Goal: Task Accomplishment & Management: Complete application form

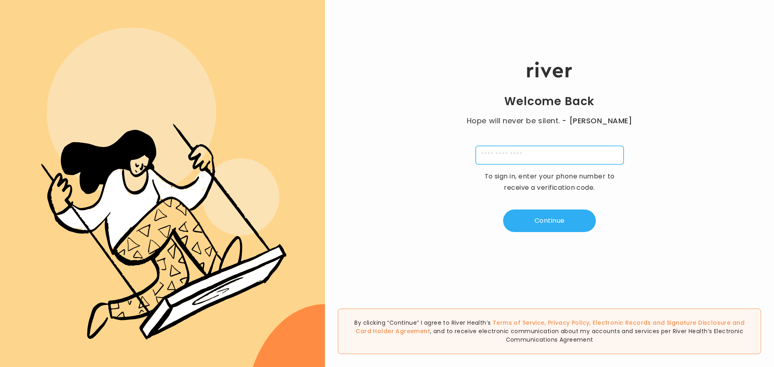
click at [528, 152] on input "tel" at bounding box center [550, 155] width 148 height 19
type input "**********"
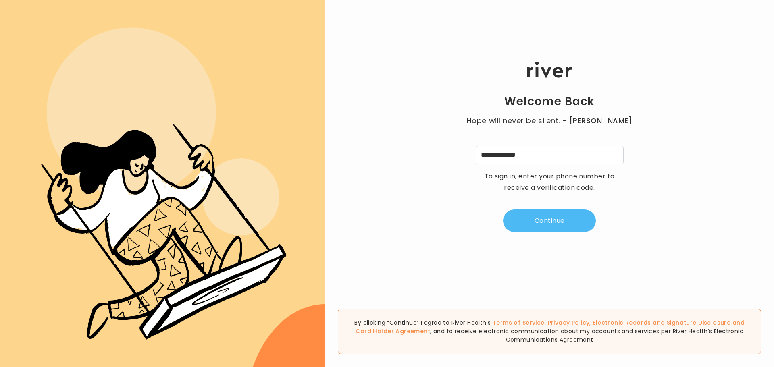
click at [533, 227] on button "Continue" at bounding box center [549, 221] width 93 height 23
type input "*"
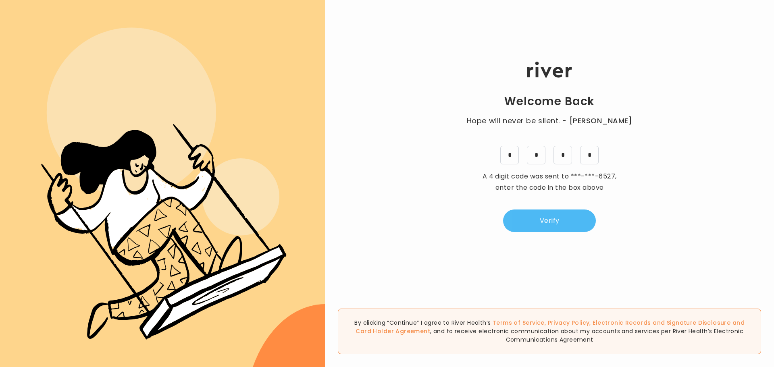
click at [551, 228] on button "Verify" at bounding box center [549, 221] width 93 height 23
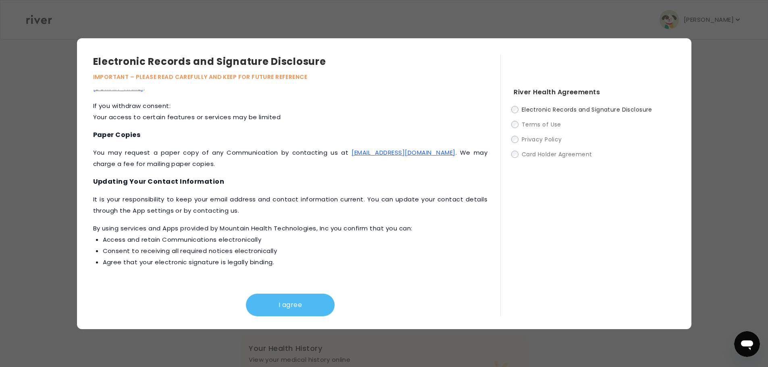
scroll to position [242, 0]
click at [320, 302] on button "I agree" at bounding box center [290, 305] width 89 height 23
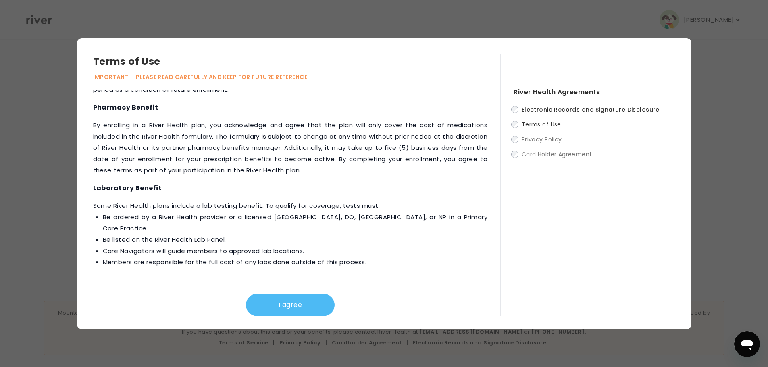
scroll to position [248, 0]
click at [310, 299] on button "I agree" at bounding box center [290, 305] width 89 height 23
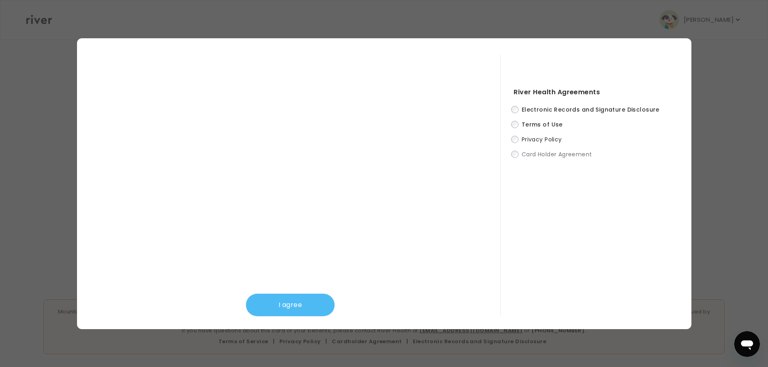
click at [278, 300] on button "I agree" at bounding box center [290, 305] width 89 height 23
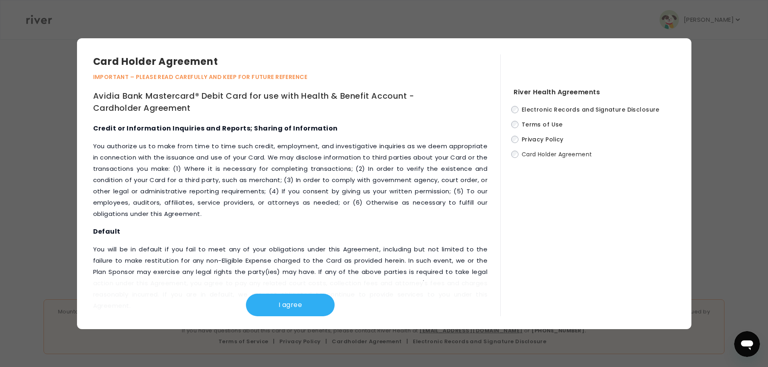
scroll to position [3369, 0]
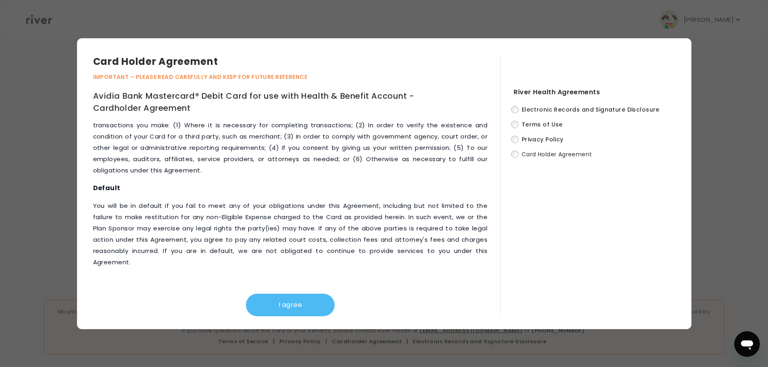
click at [298, 308] on button "I agree" at bounding box center [290, 305] width 89 height 23
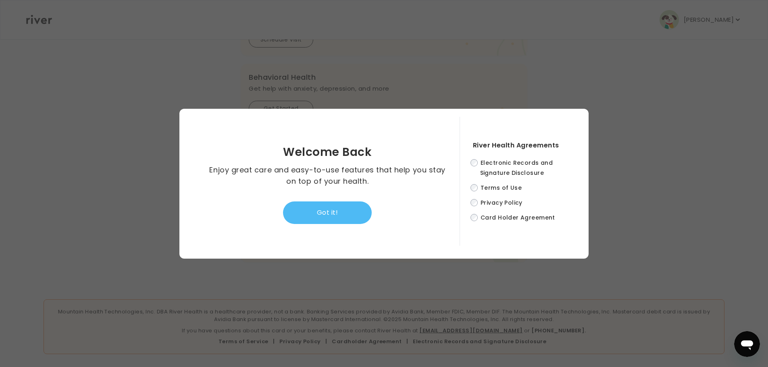
click at [338, 214] on button "Got it!" at bounding box center [327, 213] width 89 height 23
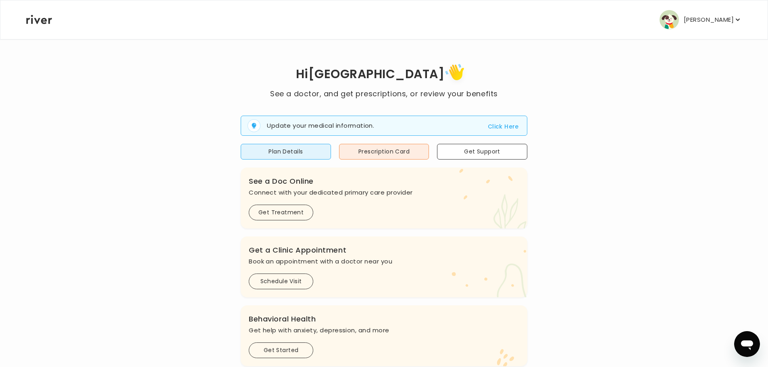
scroll to position [0, 0]
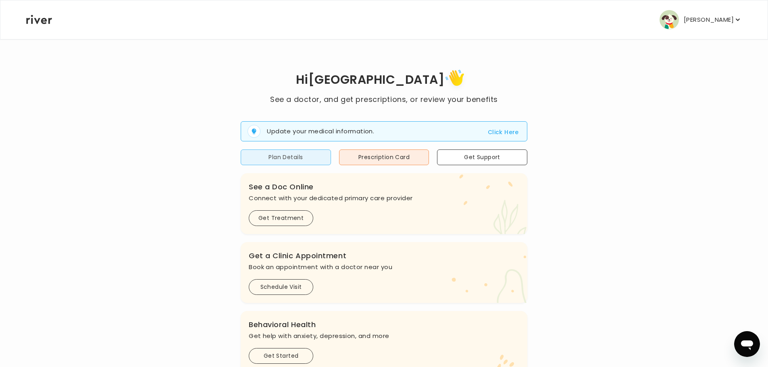
click at [311, 157] on button "Plan Details" at bounding box center [286, 158] width 90 height 16
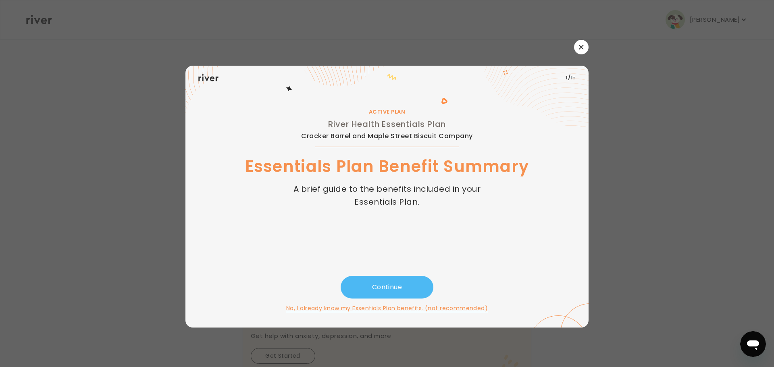
click at [382, 285] on button "Continue" at bounding box center [387, 287] width 93 height 23
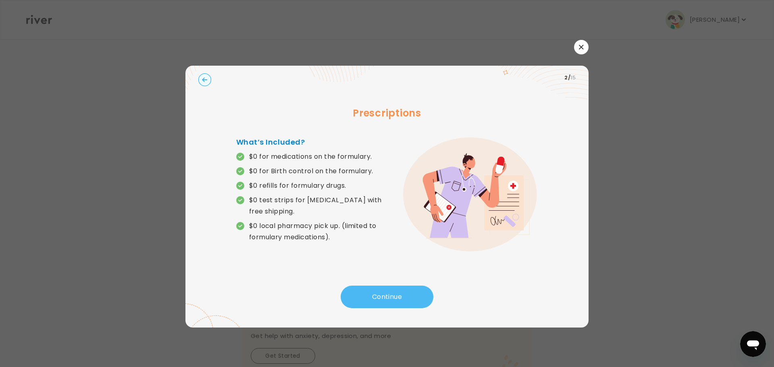
click at [383, 290] on button "Continue" at bounding box center [387, 297] width 93 height 23
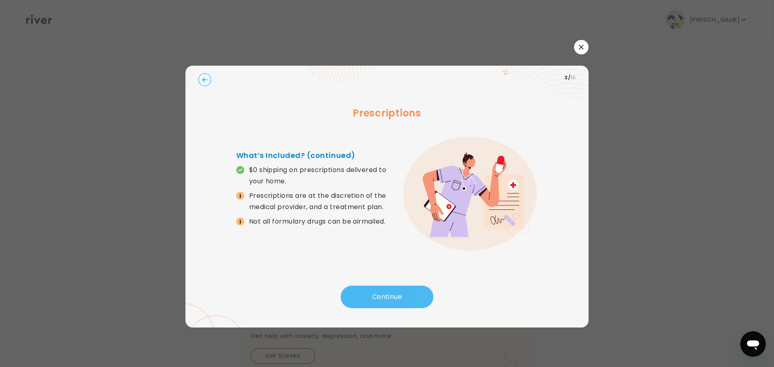
click at [383, 290] on button "Continue" at bounding box center [387, 297] width 93 height 23
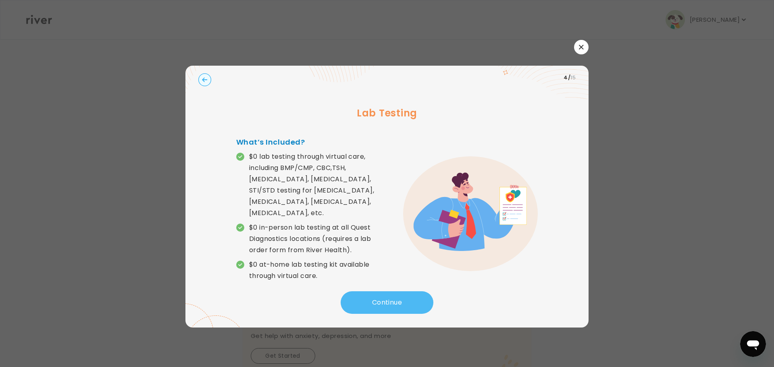
click at [402, 295] on button "Continue" at bounding box center [387, 302] width 93 height 23
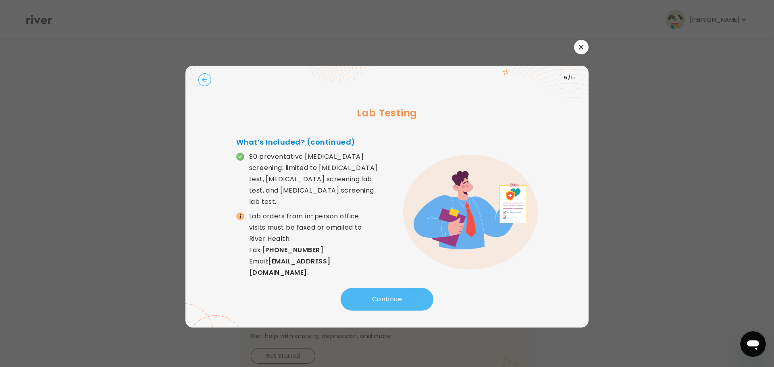
click at [402, 295] on button "Continue" at bounding box center [387, 299] width 93 height 23
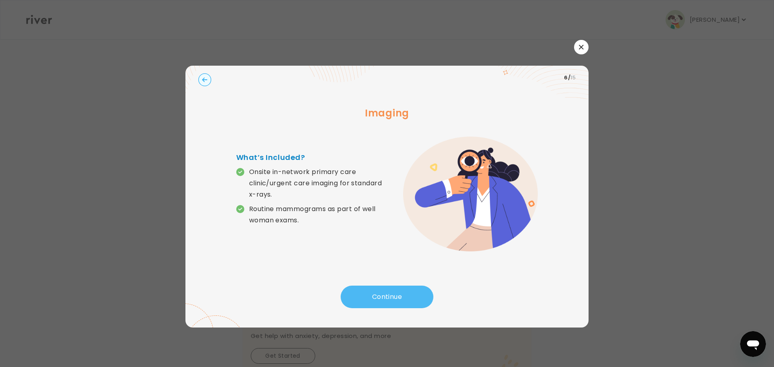
click at [402, 295] on button "Continue" at bounding box center [387, 297] width 93 height 23
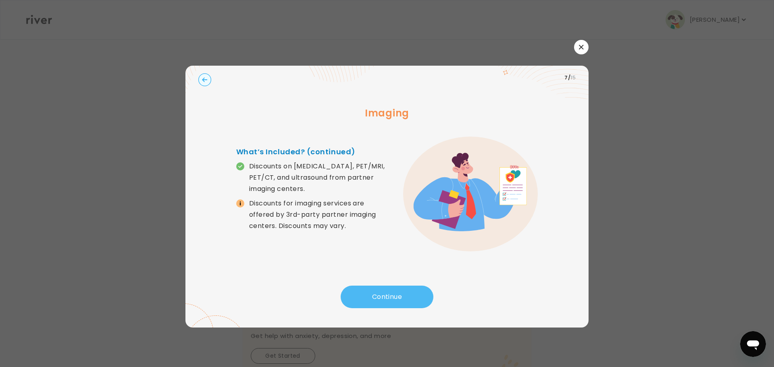
click at [402, 295] on button "Continue" at bounding box center [387, 297] width 93 height 23
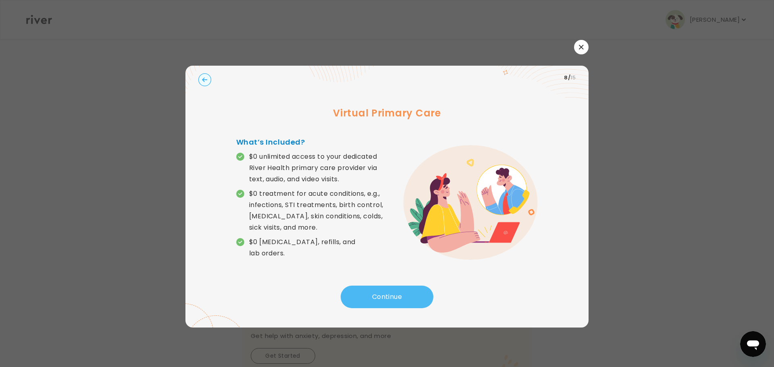
click at [402, 295] on button "Continue" at bounding box center [387, 297] width 93 height 23
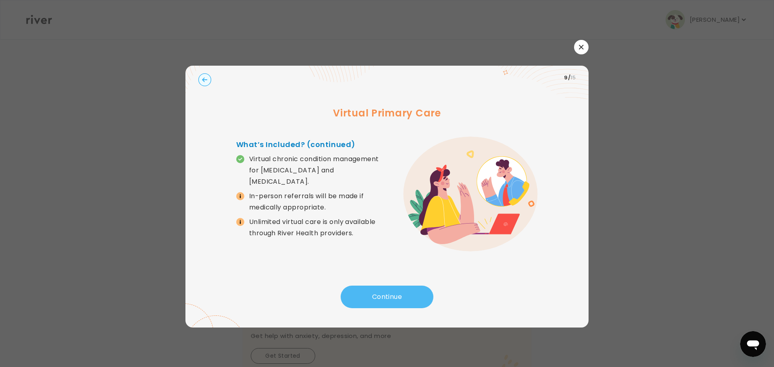
click at [402, 295] on button "Continue" at bounding box center [387, 297] width 93 height 23
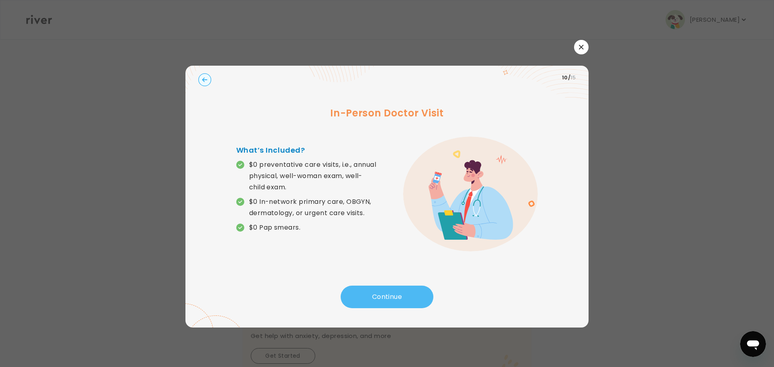
click at [402, 295] on button "Continue" at bounding box center [387, 297] width 93 height 23
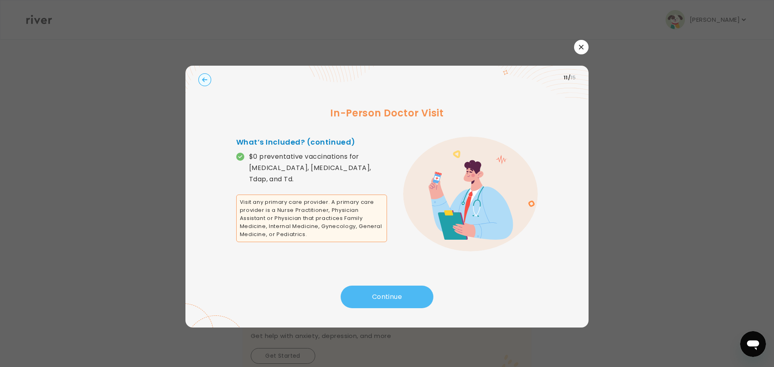
click at [402, 295] on button "Continue" at bounding box center [387, 297] width 93 height 23
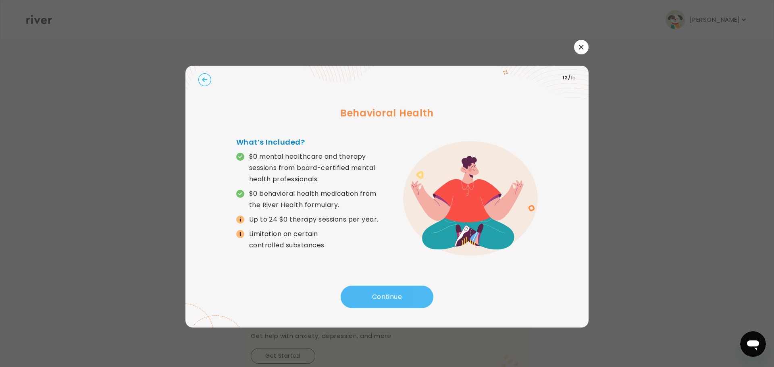
click at [402, 295] on button "Continue" at bounding box center [387, 297] width 93 height 23
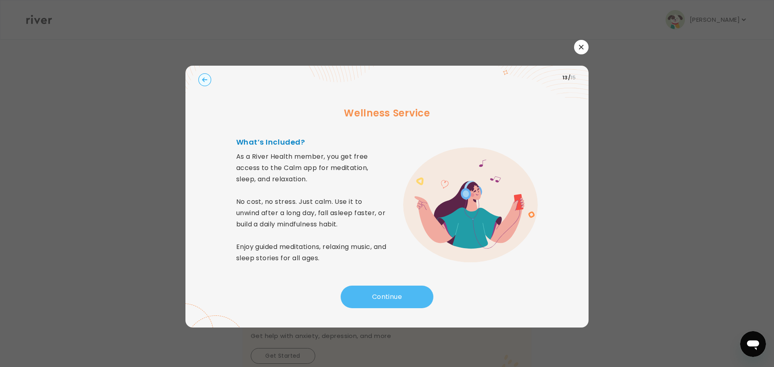
click at [402, 295] on button "Continue" at bounding box center [387, 297] width 93 height 23
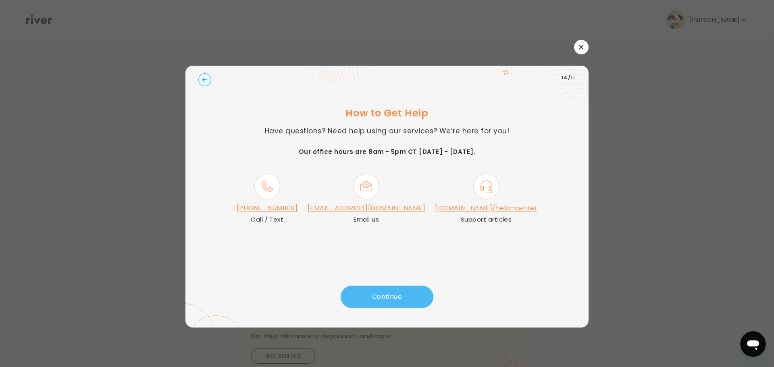
click at [401, 293] on button "Continue" at bounding box center [387, 297] width 93 height 23
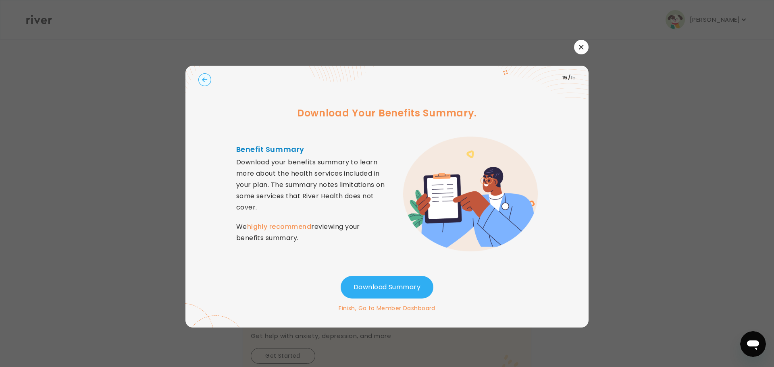
click at [584, 49] on button "button" at bounding box center [581, 47] width 15 height 15
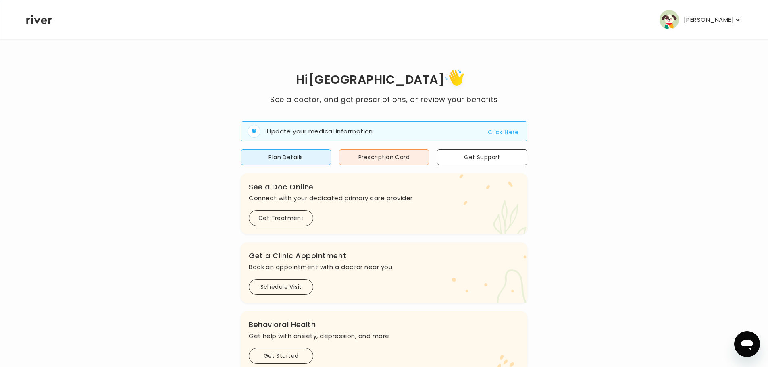
click at [506, 131] on button "Click Here" at bounding box center [503, 132] width 31 height 10
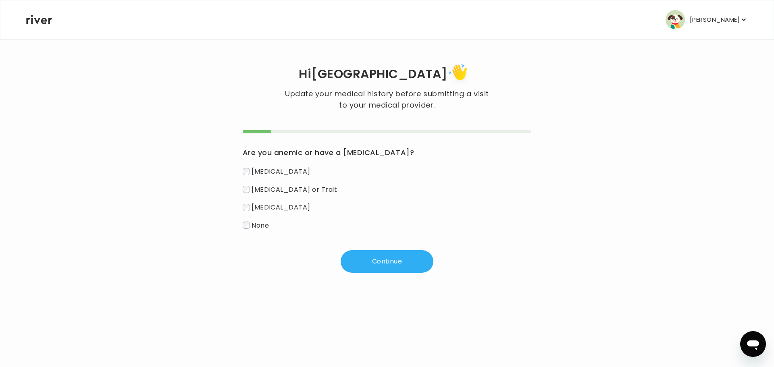
click at [262, 226] on span "None" at bounding box center [260, 225] width 17 height 9
click at [372, 253] on button "Continue" at bounding box center [387, 261] width 93 height 23
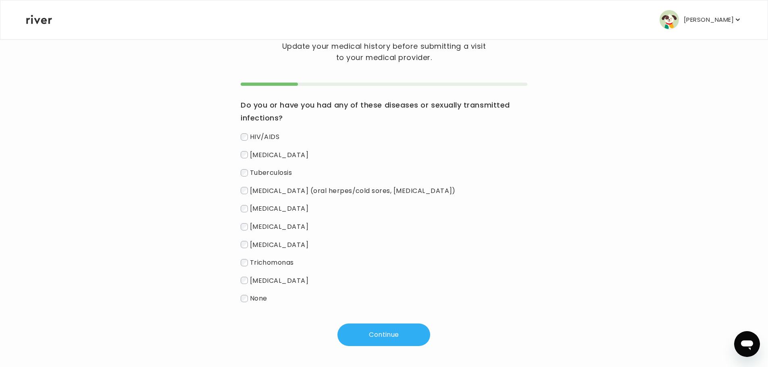
scroll to position [49, 0]
click at [258, 295] on span "None" at bounding box center [258, 296] width 17 height 9
click at [368, 325] on button "Continue" at bounding box center [383, 333] width 93 height 23
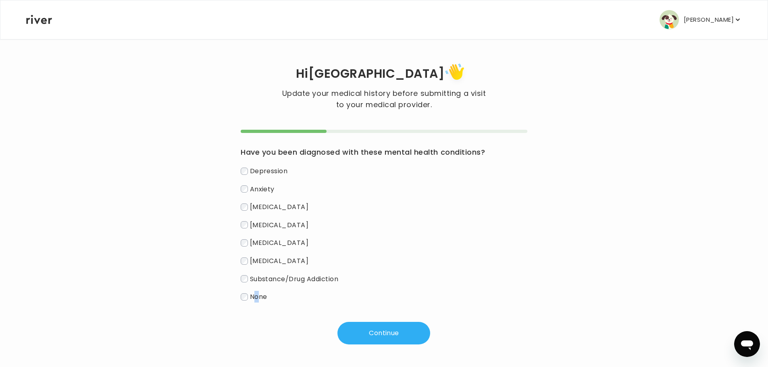
click at [257, 298] on span "None" at bounding box center [258, 296] width 17 height 9
click at [246, 303] on div "Have you been diagnosed with these mental health conditions? [MEDICAL_DATA] [ME…" at bounding box center [384, 237] width 287 height 215
click at [246, 301] on label "None" at bounding box center [384, 297] width 287 height 12
click at [376, 339] on button "Continue" at bounding box center [383, 333] width 93 height 23
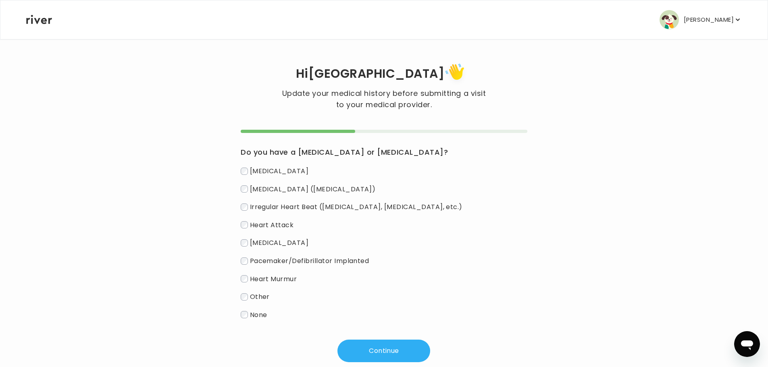
scroll to position [18, 0]
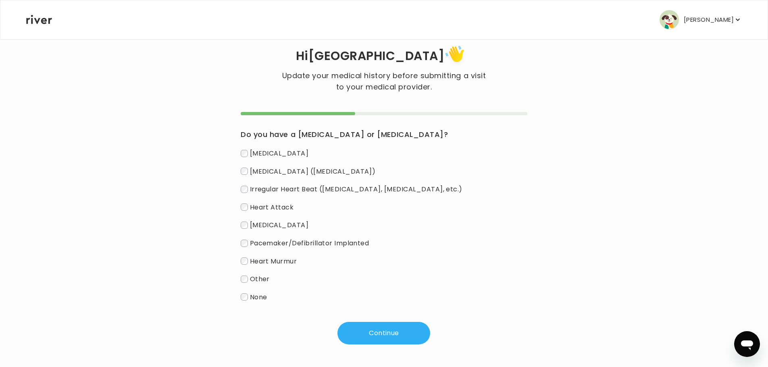
click at [249, 297] on label "None" at bounding box center [384, 297] width 287 height 12
click at [352, 313] on div "Do you have a [MEDICAL_DATA] or [MEDICAL_DATA]? [MEDICAL_DATA] [MEDICAL_DATA] (…" at bounding box center [384, 228] width 287 height 233
click at [359, 328] on button "Continue" at bounding box center [383, 333] width 93 height 23
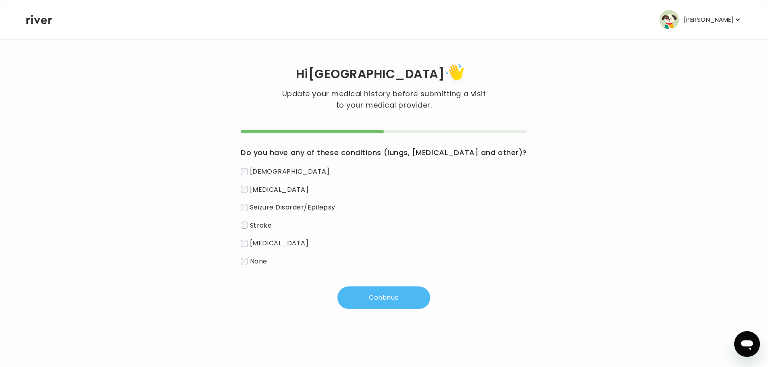
scroll to position [0, 0]
click at [256, 260] on span "None" at bounding box center [260, 261] width 17 height 9
click at [408, 310] on div "Hi [PERSON_NAME] Update your medical history before submitting a visit to your …" at bounding box center [387, 185] width 722 height 293
click at [408, 304] on button "Continue" at bounding box center [387, 298] width 93 height 23
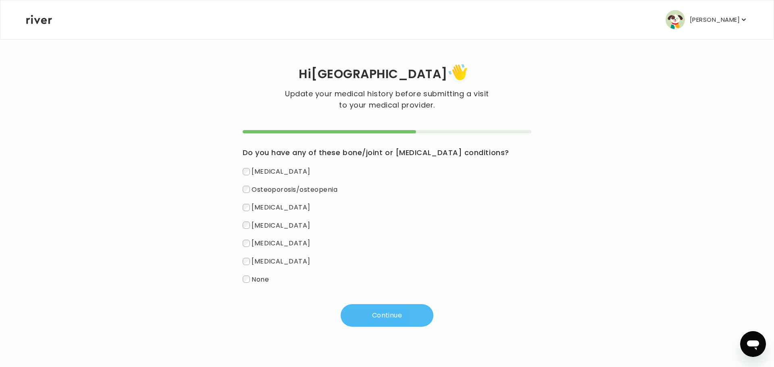
click at [366, 313] on button "Continue" at bounding box center [387, 315] width 93 height 23
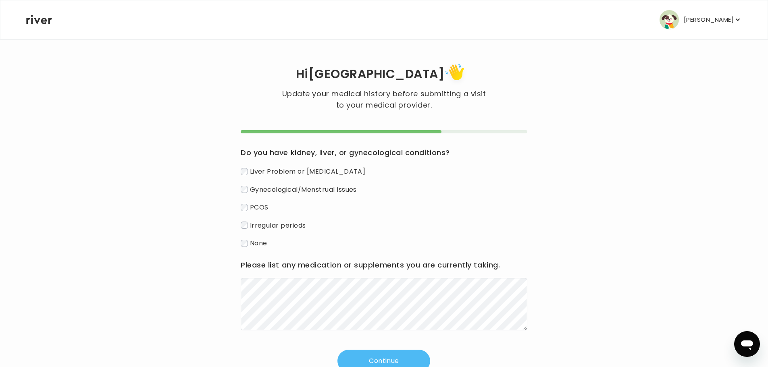
scroll to position [28, 0]
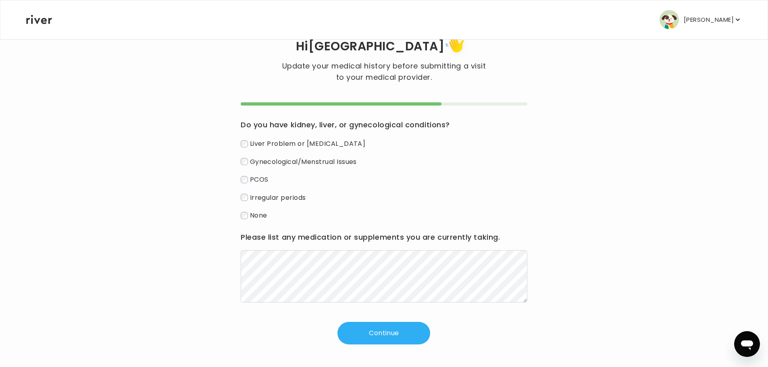
click at [256, 217] on span "None" at bounding box center [258, 215] width 17 height 9
click at [403, 331] on button "Continue" at bounding box center [383, 333] width 93 height 23
click at [390, 331] on button "Continue" at bounding box center [383, 333] width 93 height 23
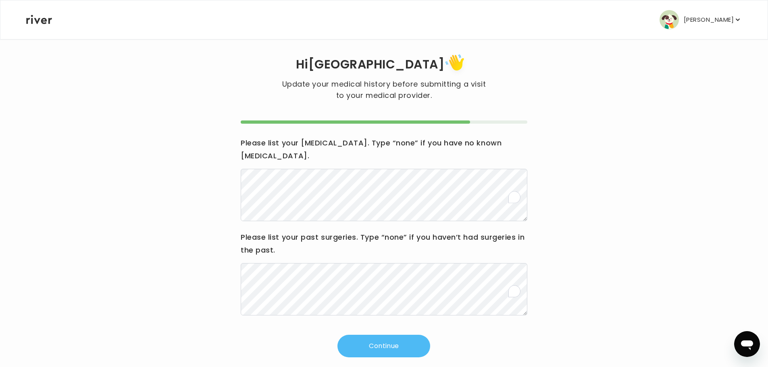
click at [372, 335] on button "Continue" at bounding box center [383, 346] width 93 height 23
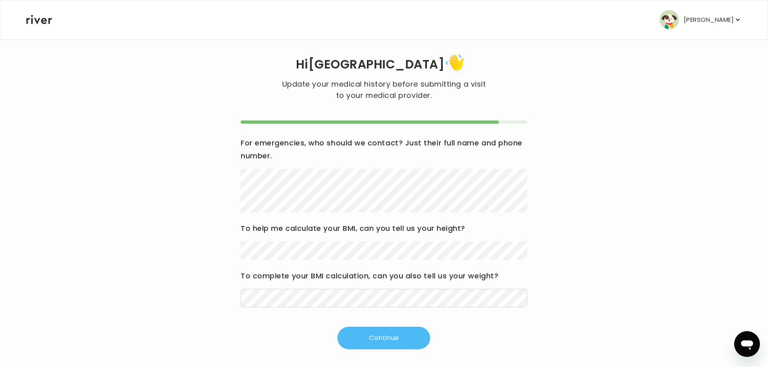
click at [414, 332] on button "Continue" at bounding box center [383, 338] width 93 height 23
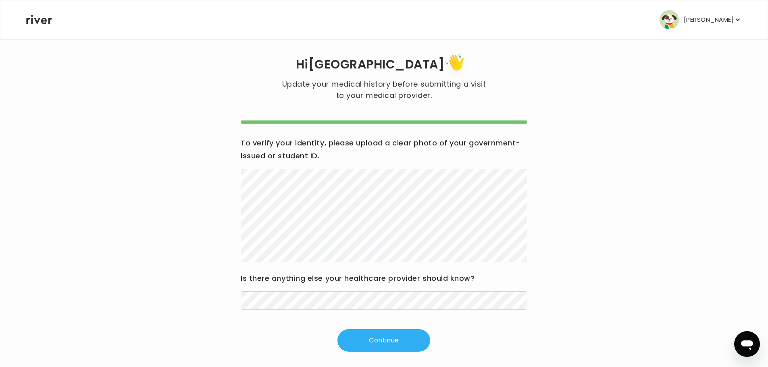
scroll to position [17, 0]
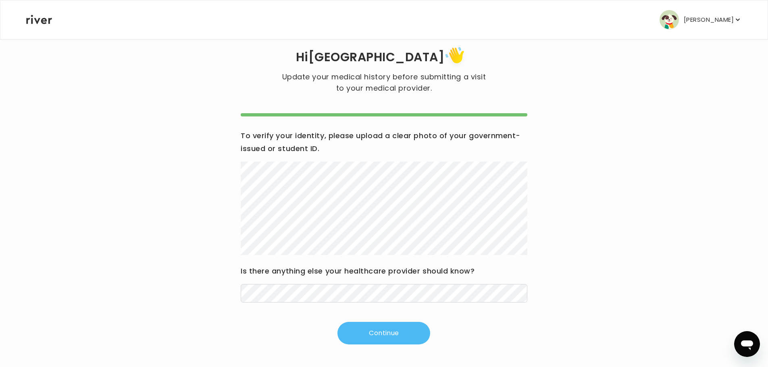
click at [376, 328] on button "Continue" at bounding box center [383, 333] width 93 height 23
click at [422, 324] on button "Continue" at bounding box center [383, 333] width 93 height 23
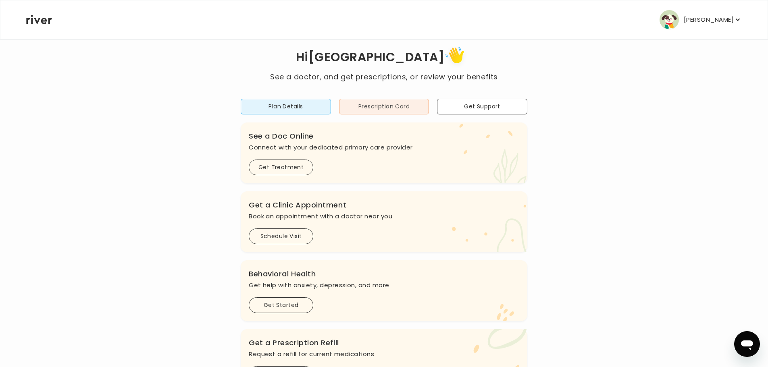
click at [399, 108] on button "Prescription Card" at bounding box center [384, 107] width 90 height 16
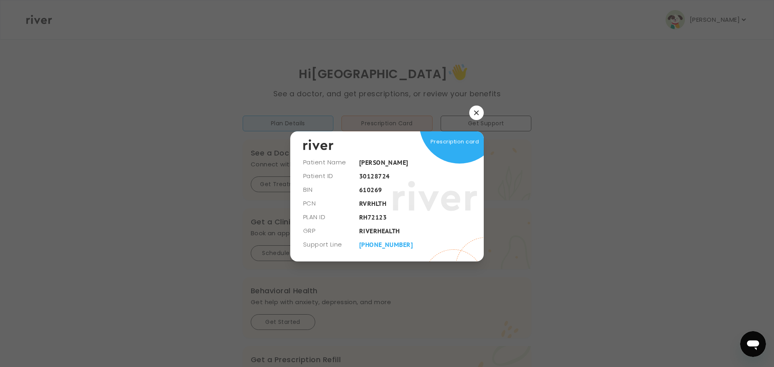
click at [475, 110] on button "button" at bounding box center [476, 113] width 15 height 15
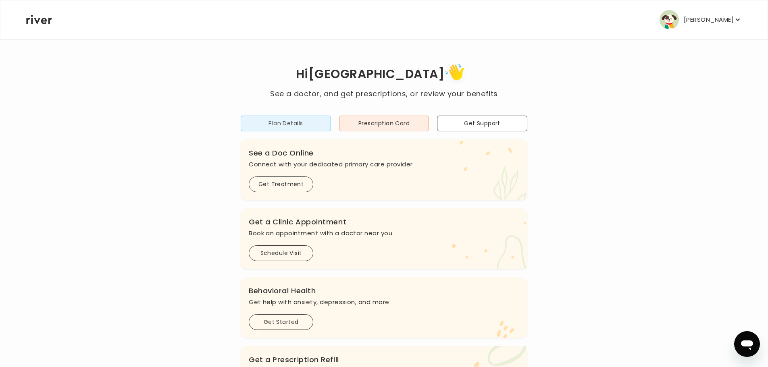
click at [298, 125] on button "Plan Details" at bounding box center [286, 124] width 90 height 16
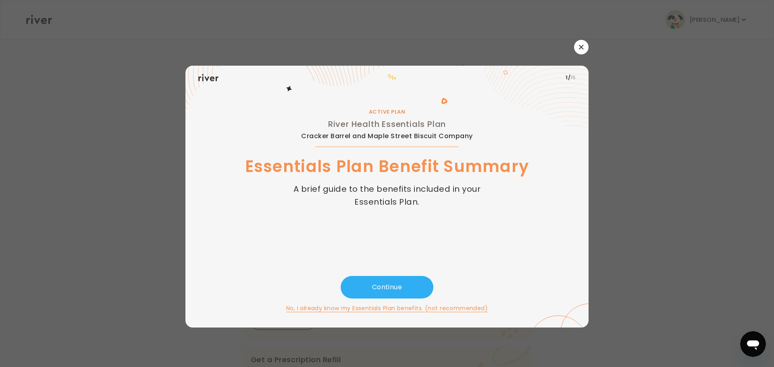
click at [584, 46] on button "button" at bounding box center [581, 47] width 15 height 15
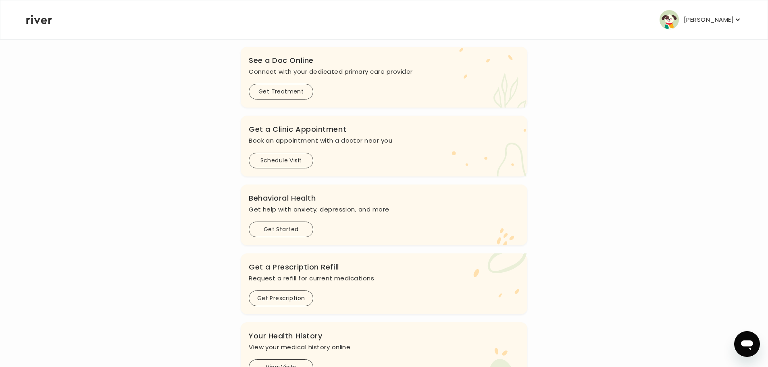
scroll to position [52, 0]
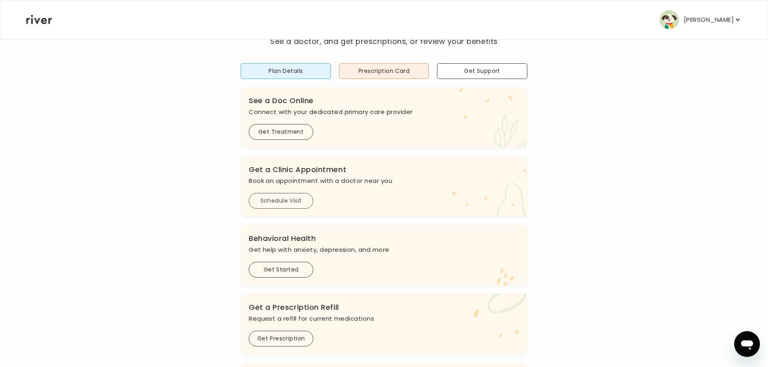
click at [287, 204] on button "Schedule Visit" at bounding box center [281, 201] width 65 height 16
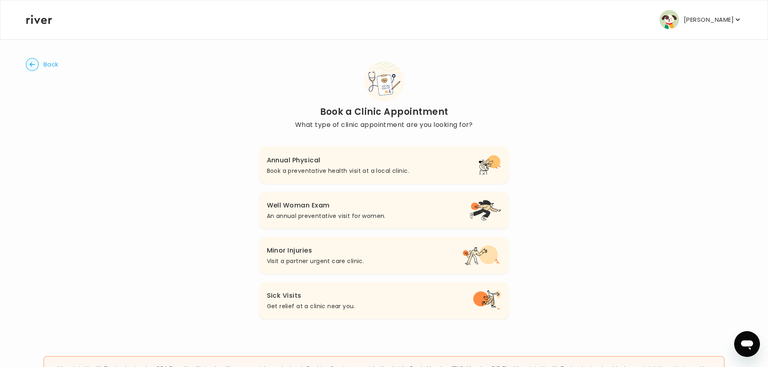
click at [40, 67] on button "Back" at bounding box center [42, 64] width 33 height 13
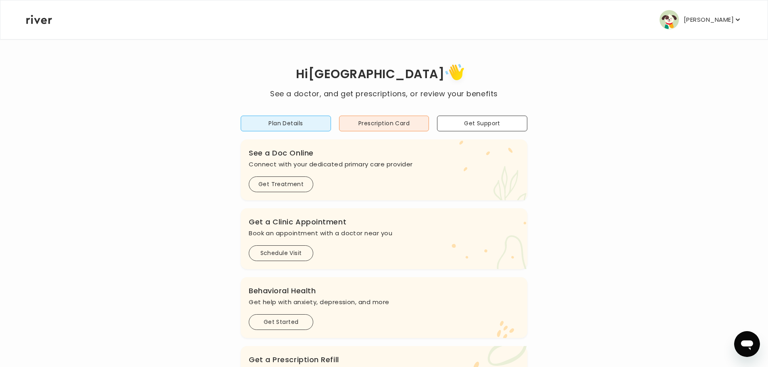
click at [661, 18] on img "button" at bounding box center [669, 19] width 19 height 19
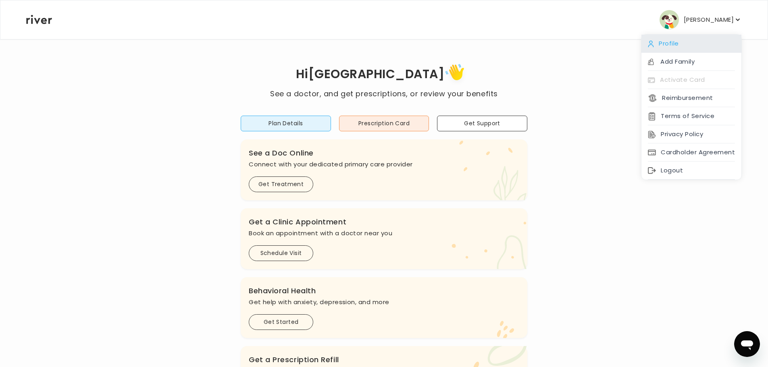
click at [685, 43] on div "Profile" at bounding box center [691, 44] width 100 height 18
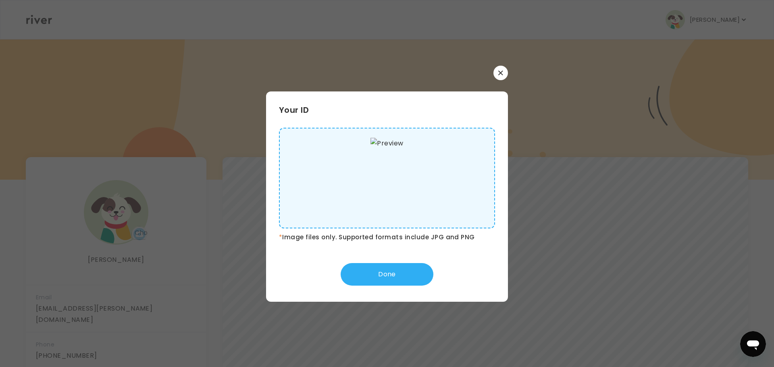
click at [503, 66] on button "button" at bounding box center [500, 73] width 15 height 15
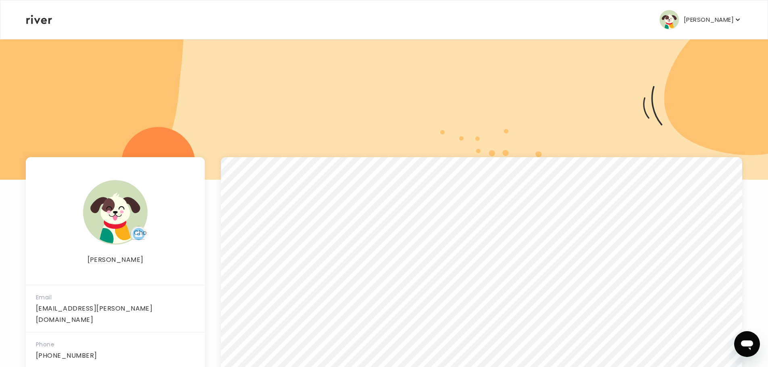
click at [702, 17] on p "[PERSON_NAME]" at bounding box center [709, 19] width 50 height 11
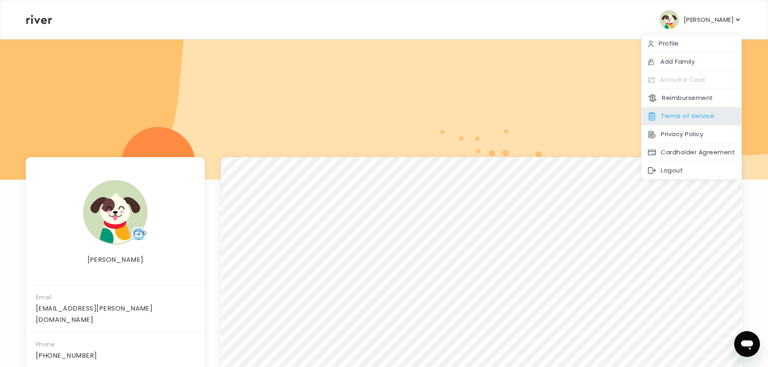
click at [672, 118] on div "Terms of Service" at bounding box center [691, 116] width 100 height 18
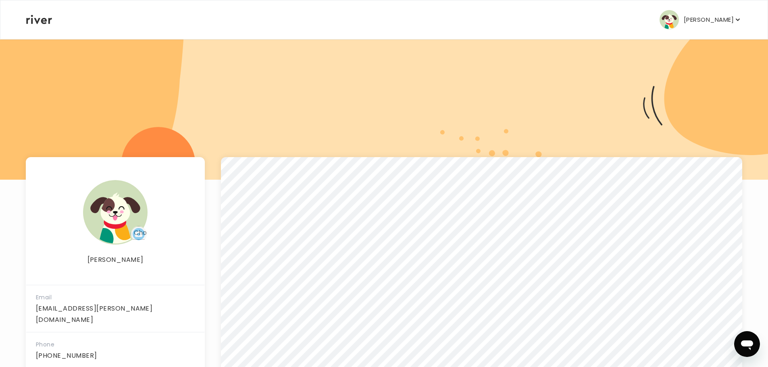
click at [687, 17] on p "[PERSON_NAME]" at bounding box center [709, 19] width 50 height 11
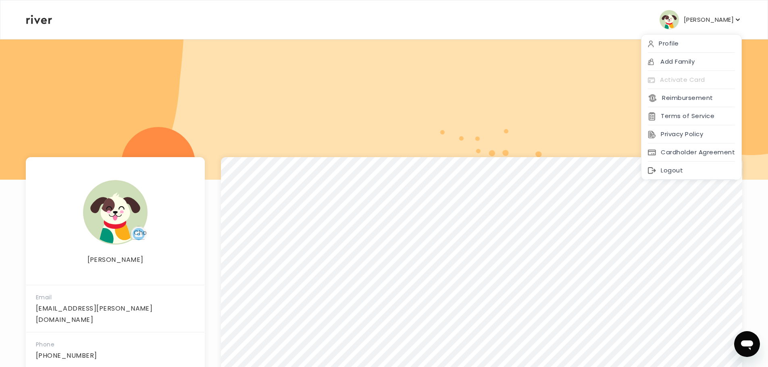
click at [593, 129] on div at bounding box center [384, 109] width 768 height 141
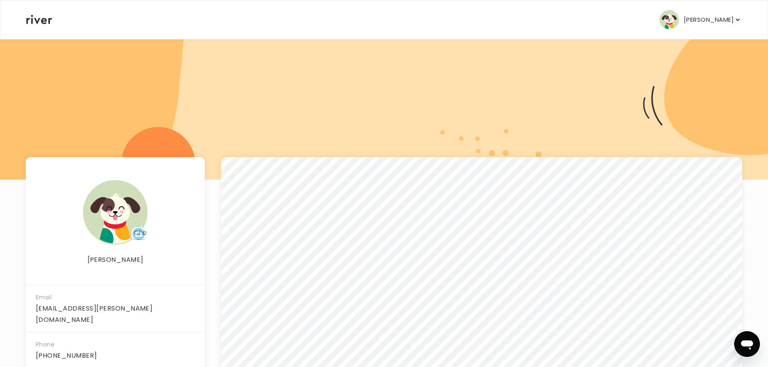
click at [44, 18] on icon at bounding box center [39, 19] width 26 height 9
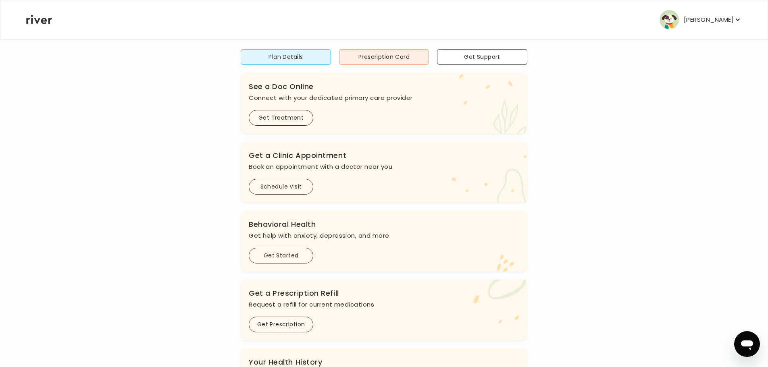
scroll to position [81, 0]
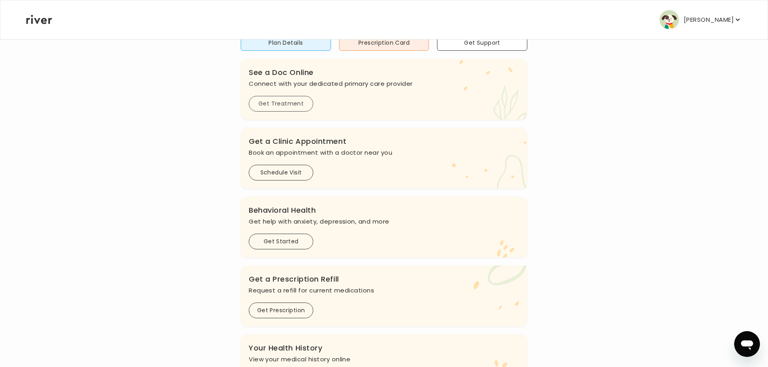
click at [271, 103] on button "Get Treatment" at bounding box center [281, 104] width 65 height 16
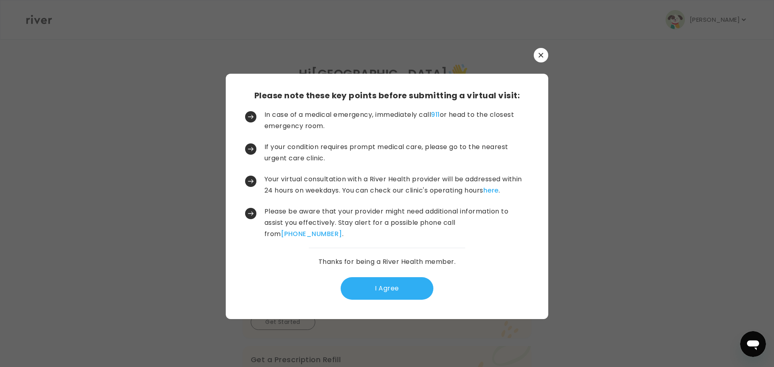
click at [547, 56] on button "button" at bounding box center [541, 55] width 15 height 15
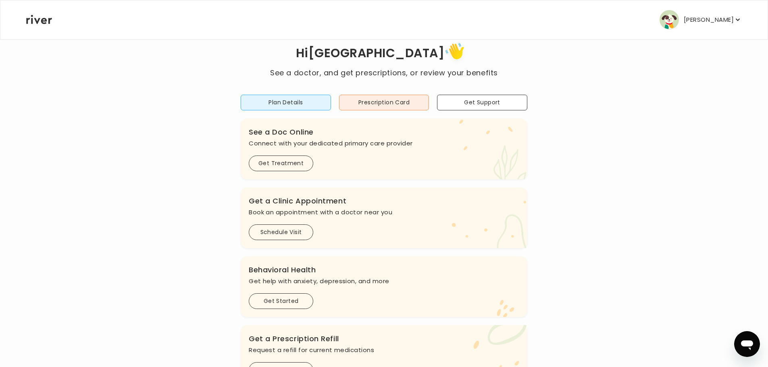
scroll to position [40, 0]
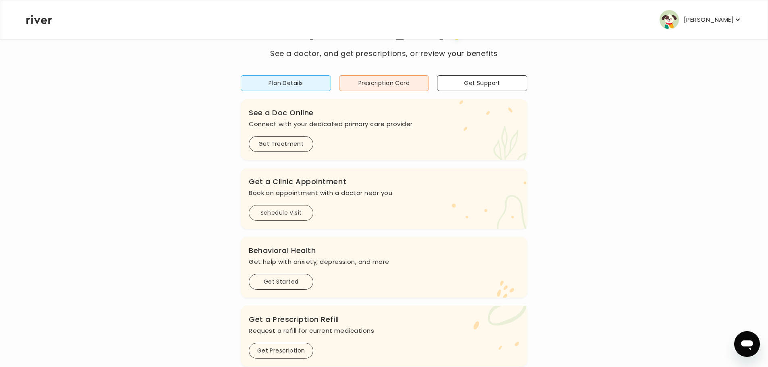
click at [276, 211] on button "Schedule Visit" at bounding box center [281, 213] width 65 height 16
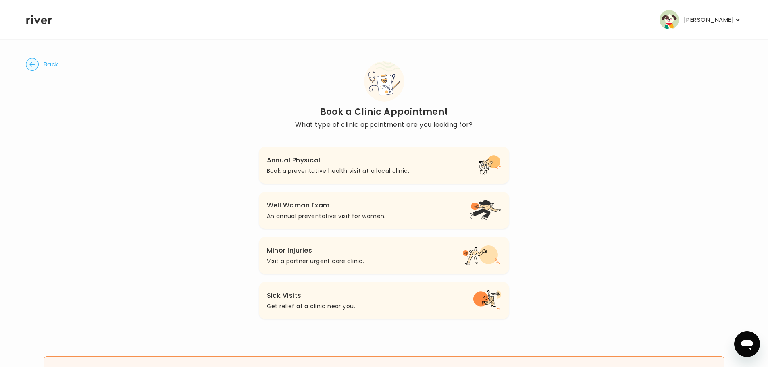
scroll to position [40, 0]
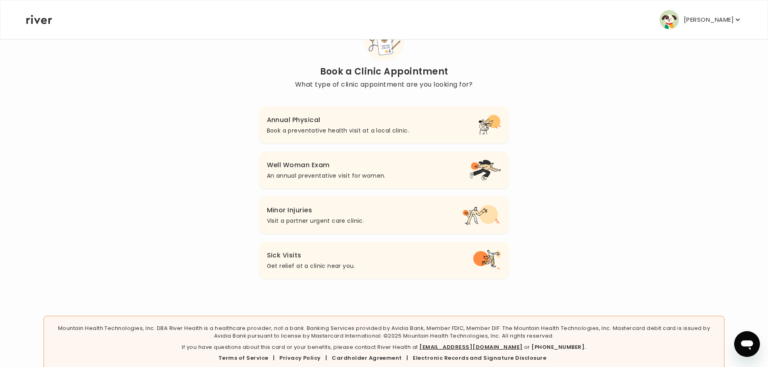
click at [345, 184] on button "Well Woman Exam An annual preventative visit for women." at bounding box center [384, 170] width 251 height 37
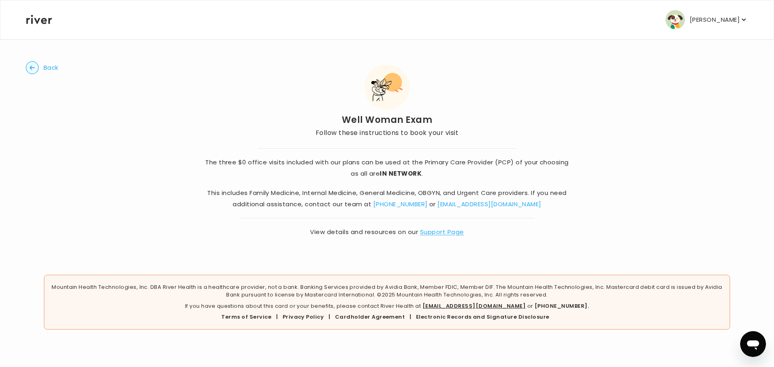
click at [40, 68] on button "Back" at bounding box center [42, 67] width 33 height 13
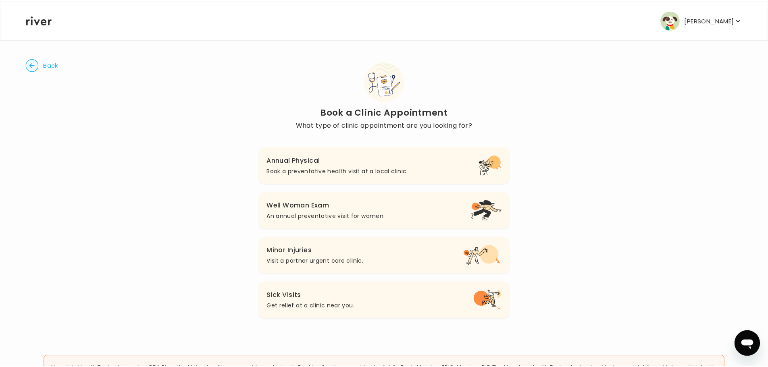
scroll to position [40, 0]
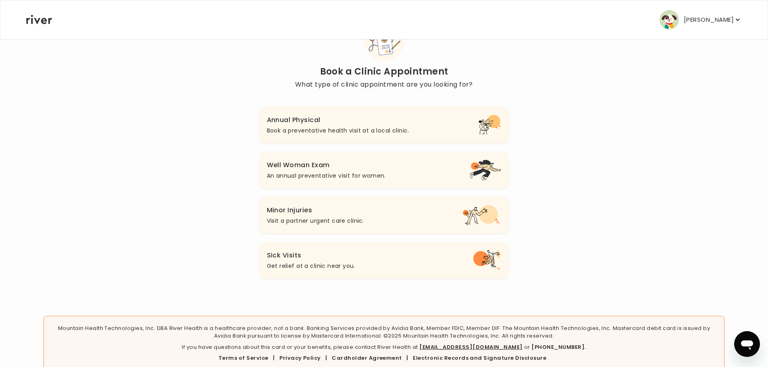
click at [313, 180] on p "An annual preventative visit for women." at bounding box center [326, 176] width 119 height 10
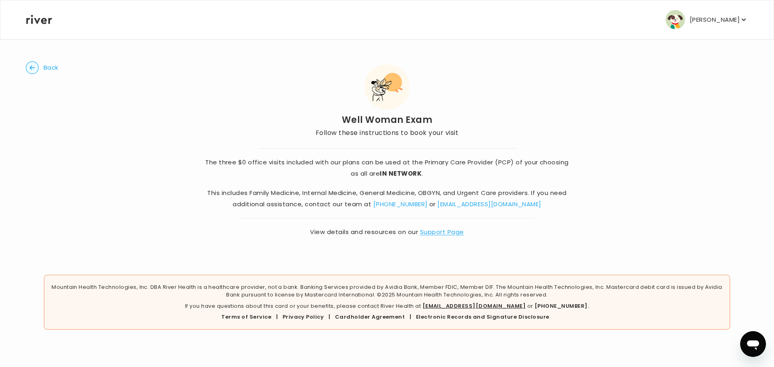
click at [42, 68] on button "Back" at bounding box center [42, 67] width 33 height 13
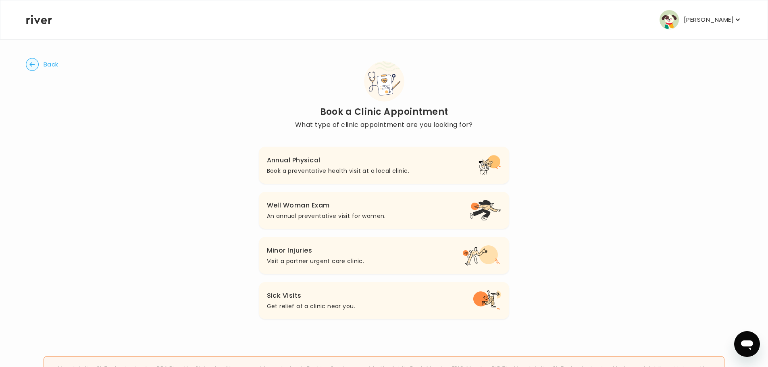
click at [36, 65] on circle "button" at bounding box center [32, 64] width 12 height 12
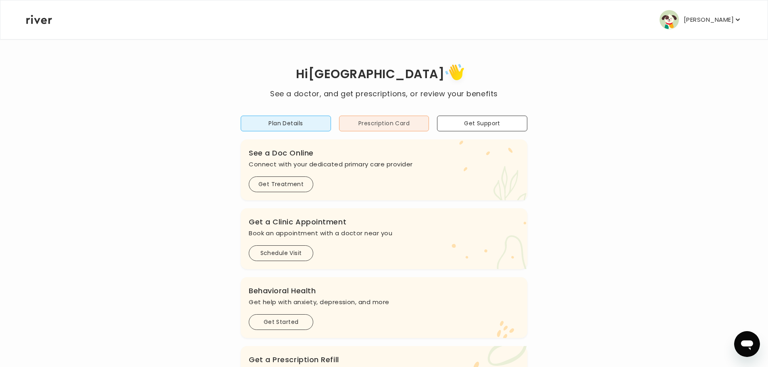
click at [386, 122] on button "Prescription Card" at bounding box center [384, 124] width 90 height 16
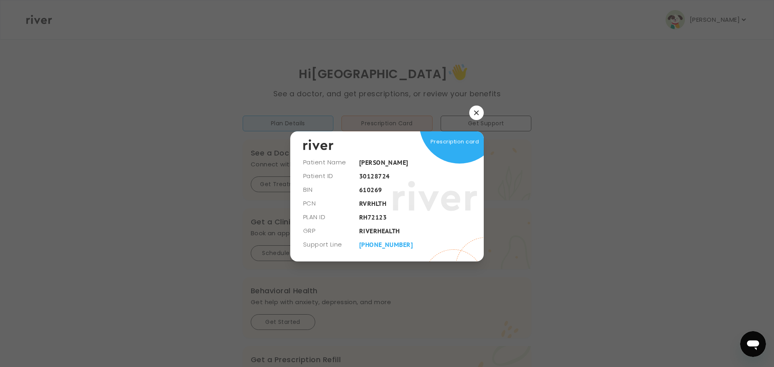
click at [474, 115] on icon "button" at bounding box center [476, 112] width 4 height 4
